Goal: Task Accomplishment & Management: Manage account settings

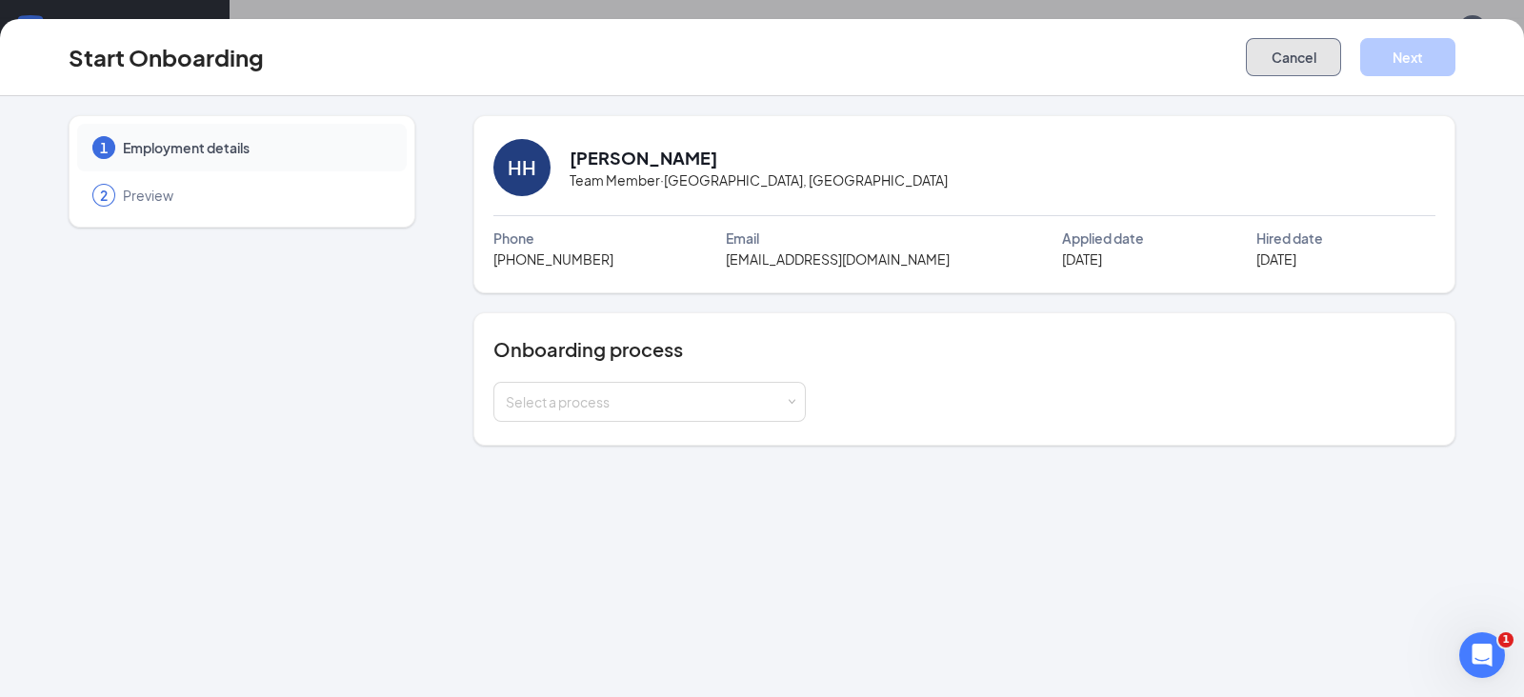
click at [1281, 62] on button "Cancel" at bounding box center [1293, 57] width 95 height 38
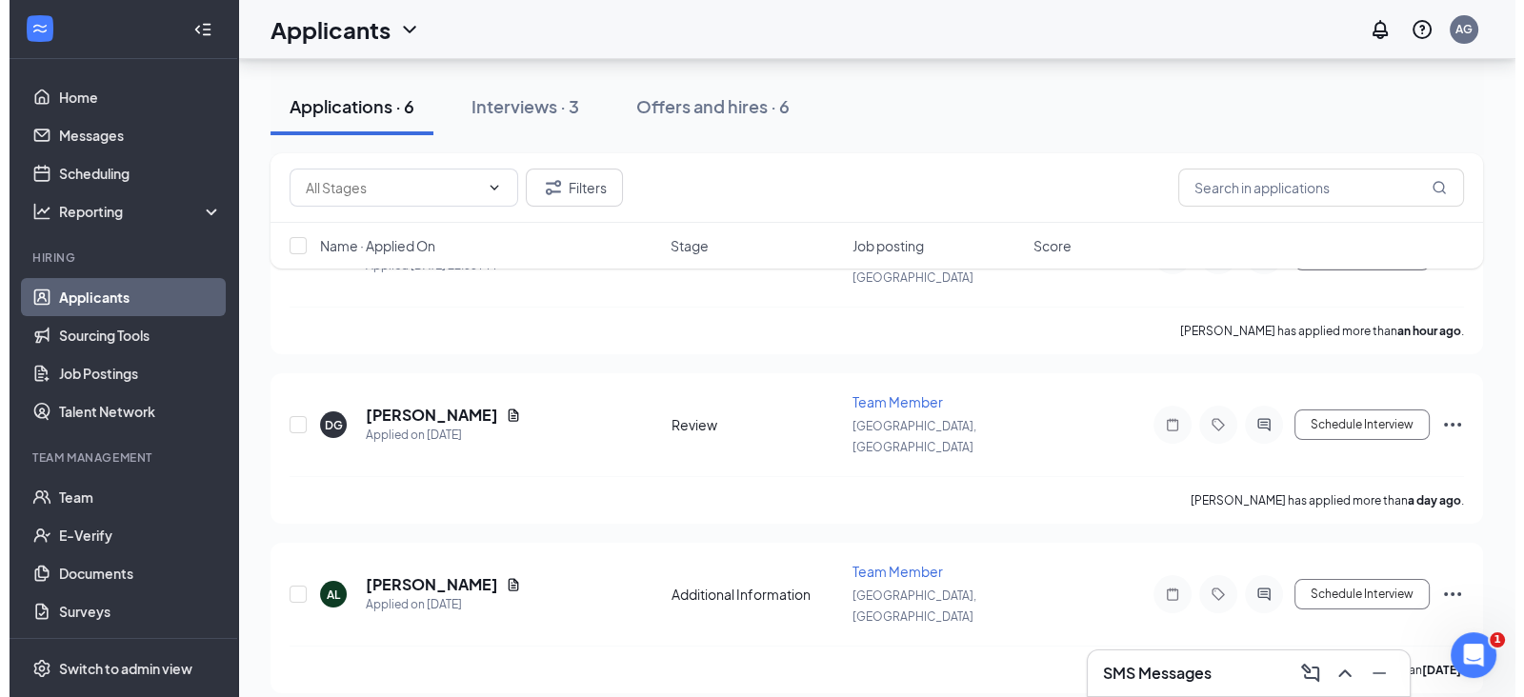
scroll to position [170, 0]
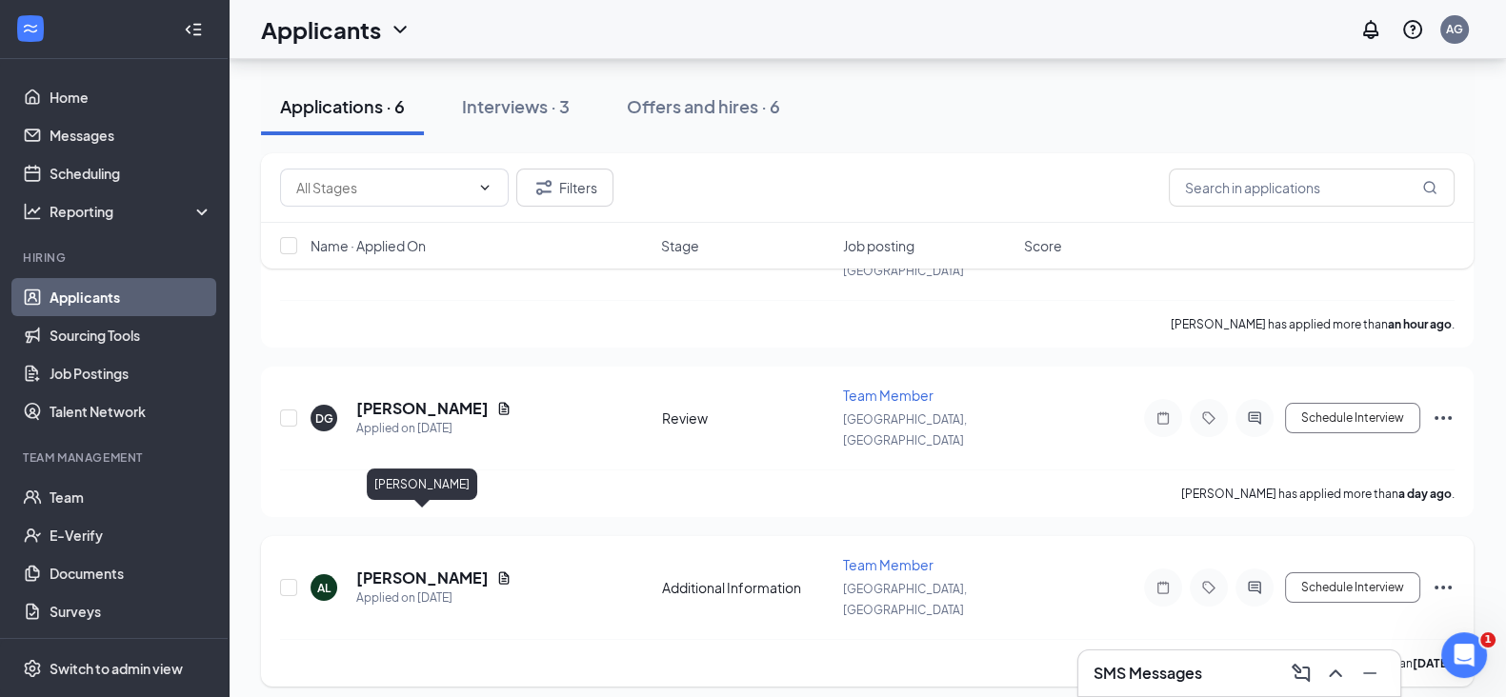
click at [406, 568] on h5 "[PERSON_NAME]" at bounding box center [422, 578] width 132 height 21
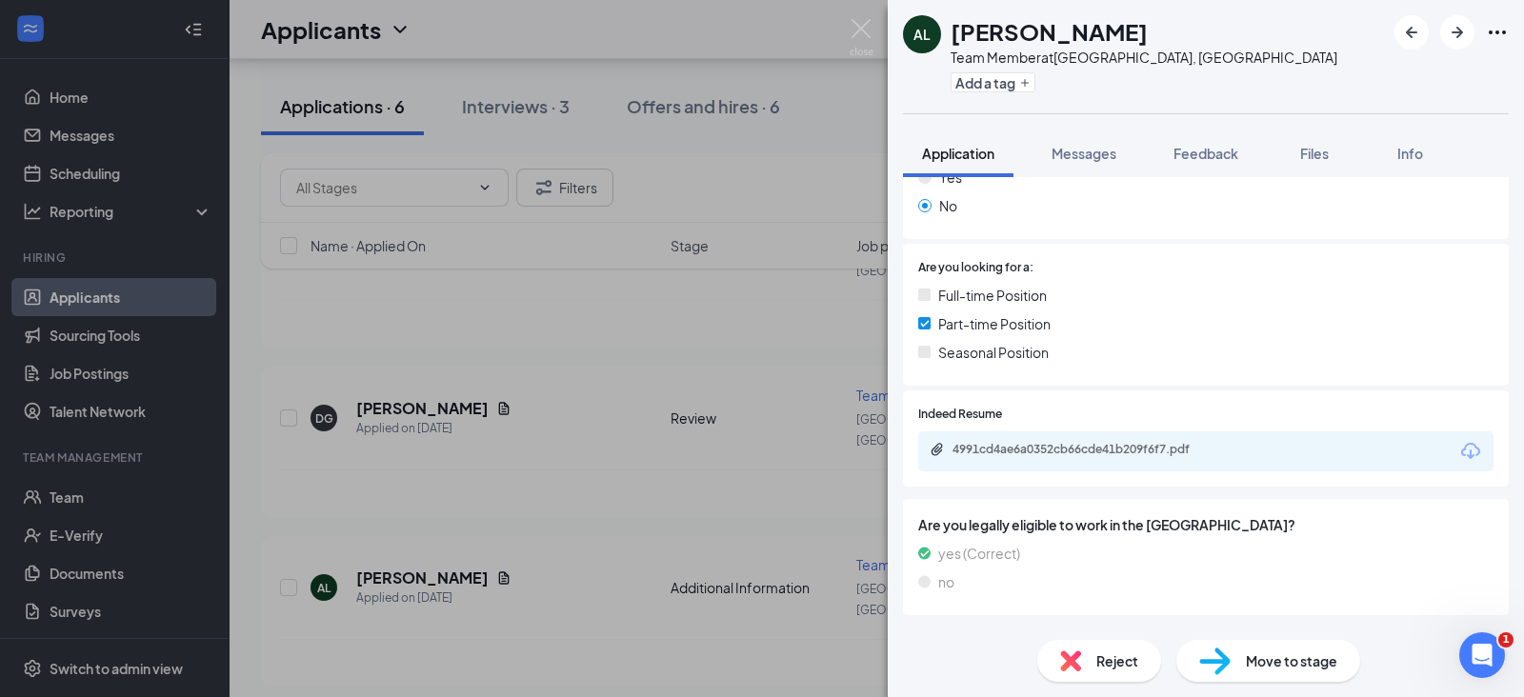
scroll to position [367, 0]
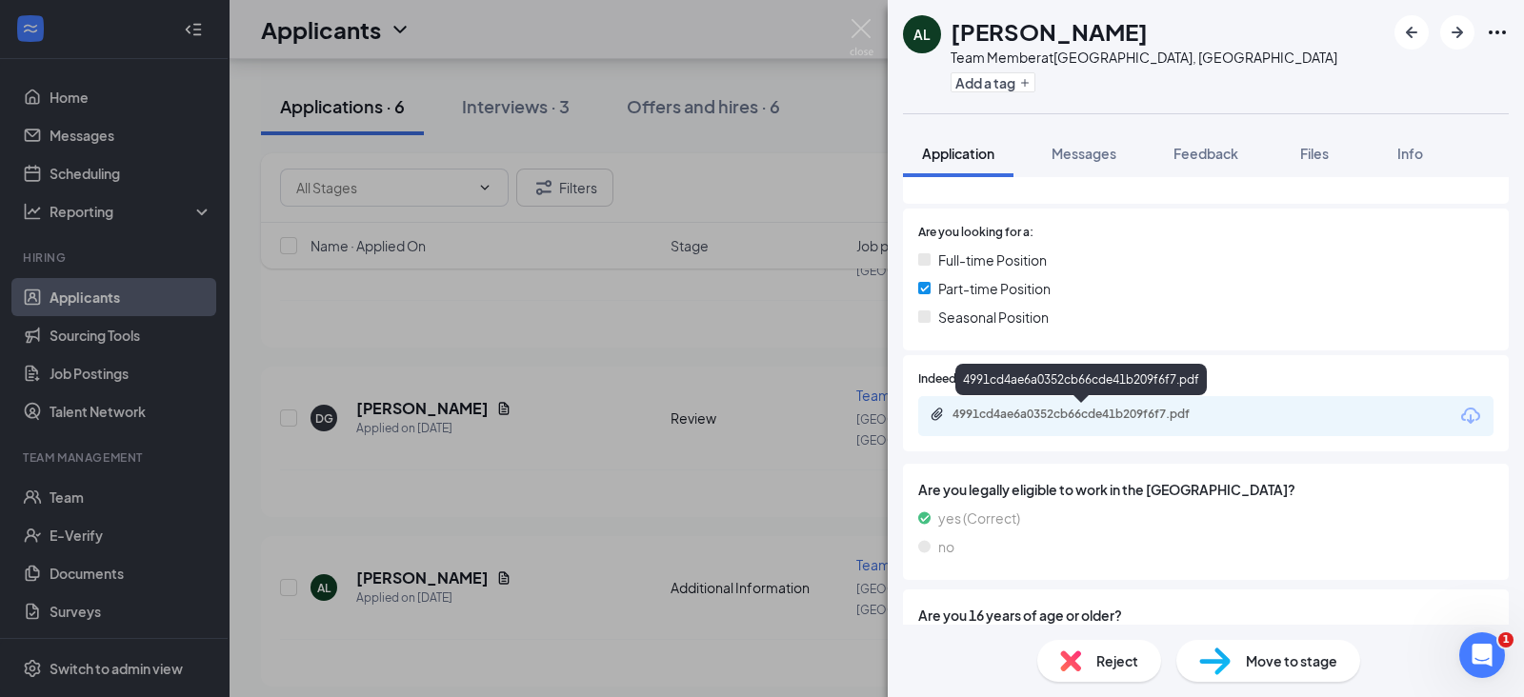
click at [1119, 412] on div "4991cd4ae6a0352cb66cde41b209f6f7.pdf" at bounding box center [1085, 414] width 267 height 15
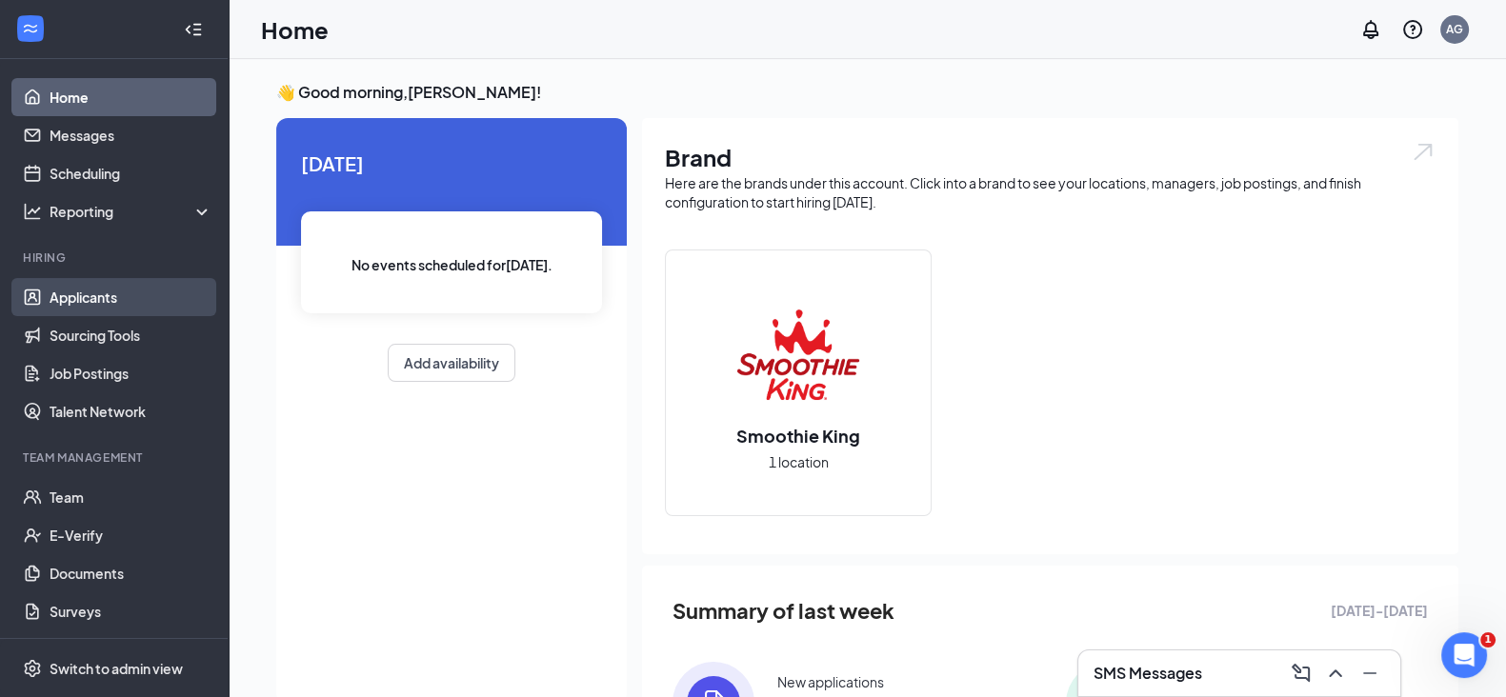
click at [81, 294] on link "Applicants" at bounding box center [131, 297] width 163 height 38
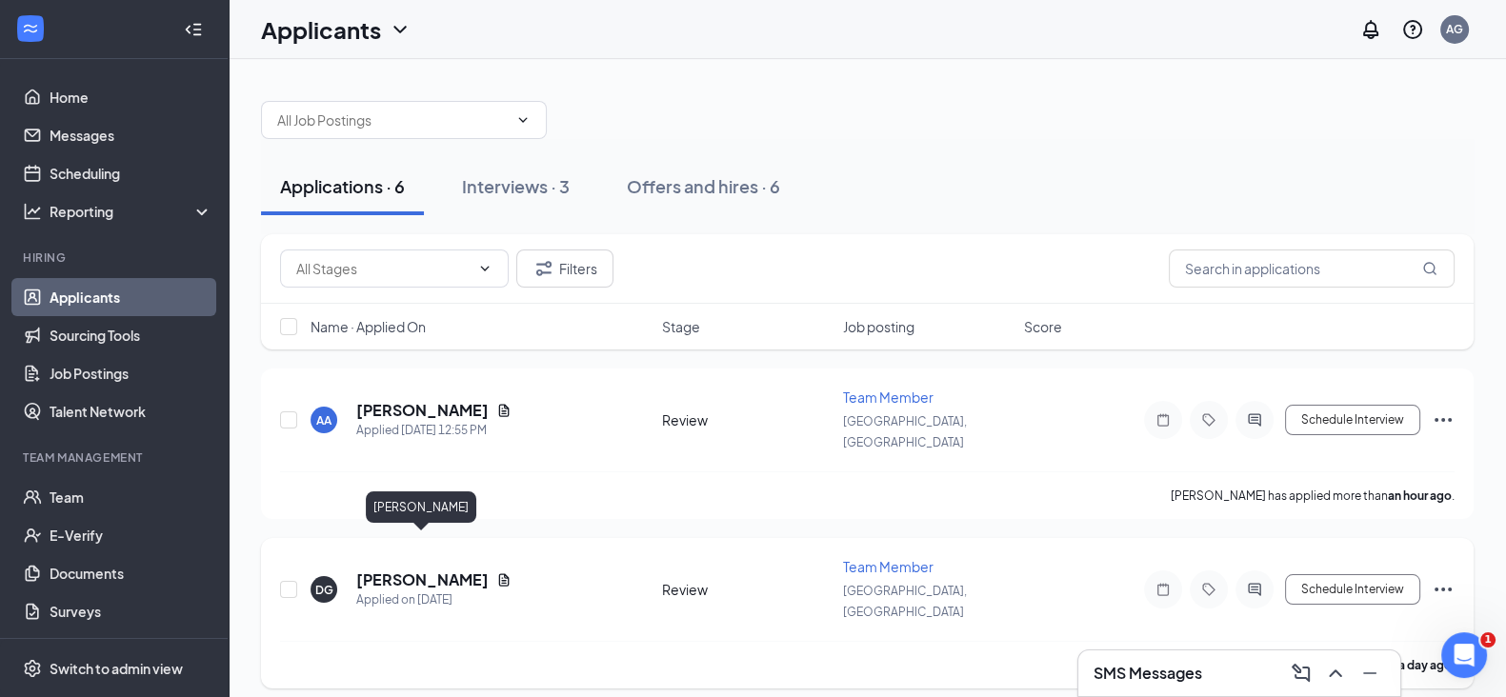
click at [428, 570] on h5 "[PERSON_NAME]" at bounding box center [422, 580] width 132 height 21
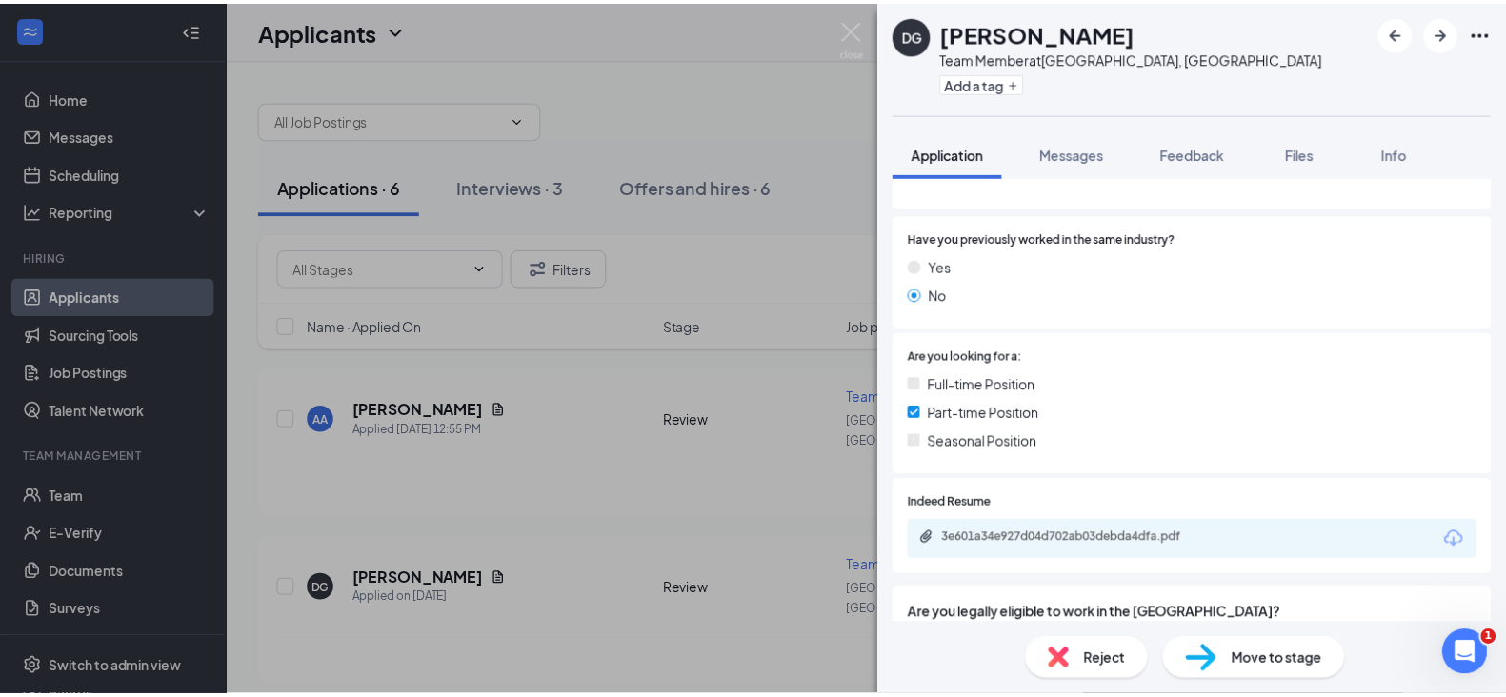
scroll to position [263, 0]
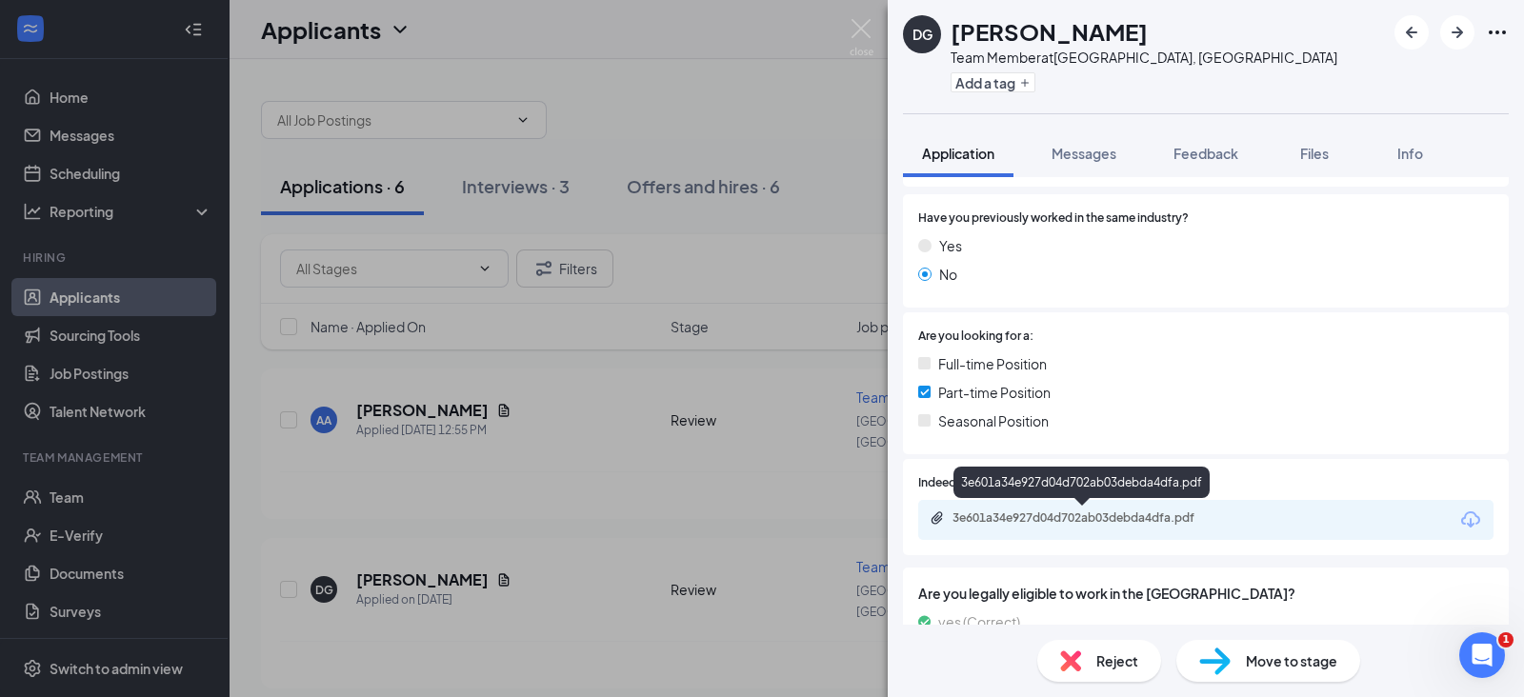
click at [1060, 515] on div "3e601a34e927d04d702ab03debda4dfa.pdf" at bounding box center [1085, 517] width 267 height 15
click at [1015, 507] on div "3e601a34e927d04d702ab03debda4dfa.pdf" at bounding box center [1205, 520] width 575 height 40
click at [1043, 510] on div "3e601a34e927d04d702ab03debda4dfa.pdf" at bounding box center [1085, 517] width 267 height 15
click at [71, 497] on div "DG [PERSON_NAME] Team Member at [GEOGRAPHIC_DATA], [GEOGRAPHIC_DATA] Add a tag …" at bounding box center [762, 348] width 1524 height 697
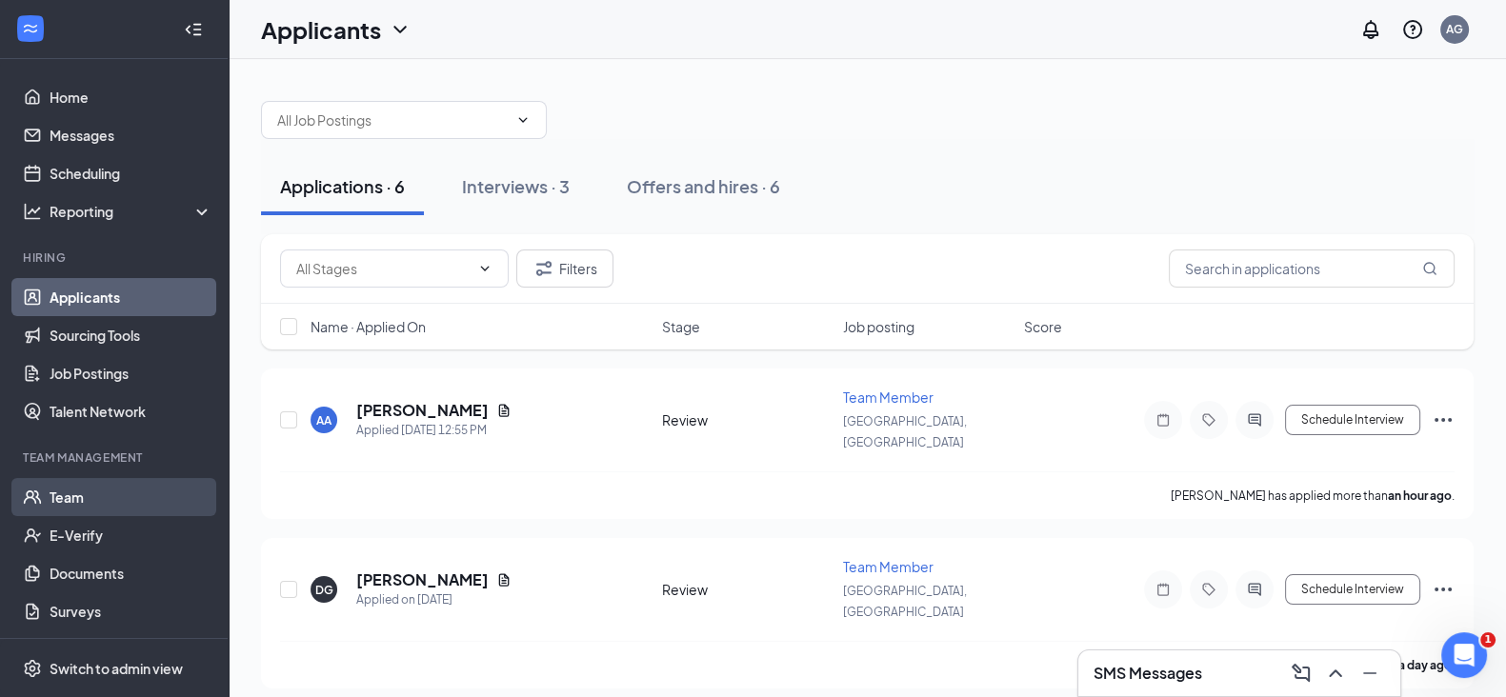
click at [71, 497] on link "Team" at bounding box center [131, 497] width 163 height 38
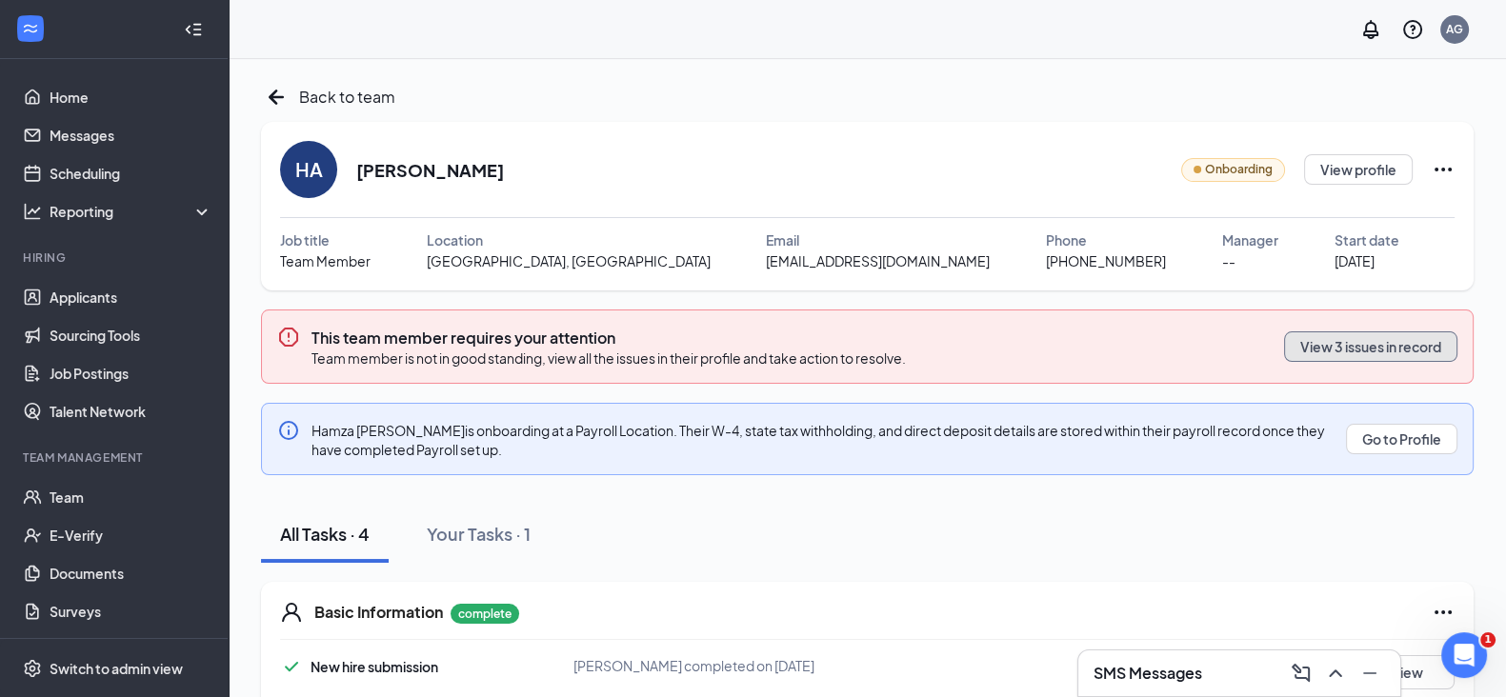
click at [1357, 342] on button "View 3 issues in record" at bounding box center [1370, 346] width 173 height 30
